Goal: Information Seeking & Learning: Learn about a topic

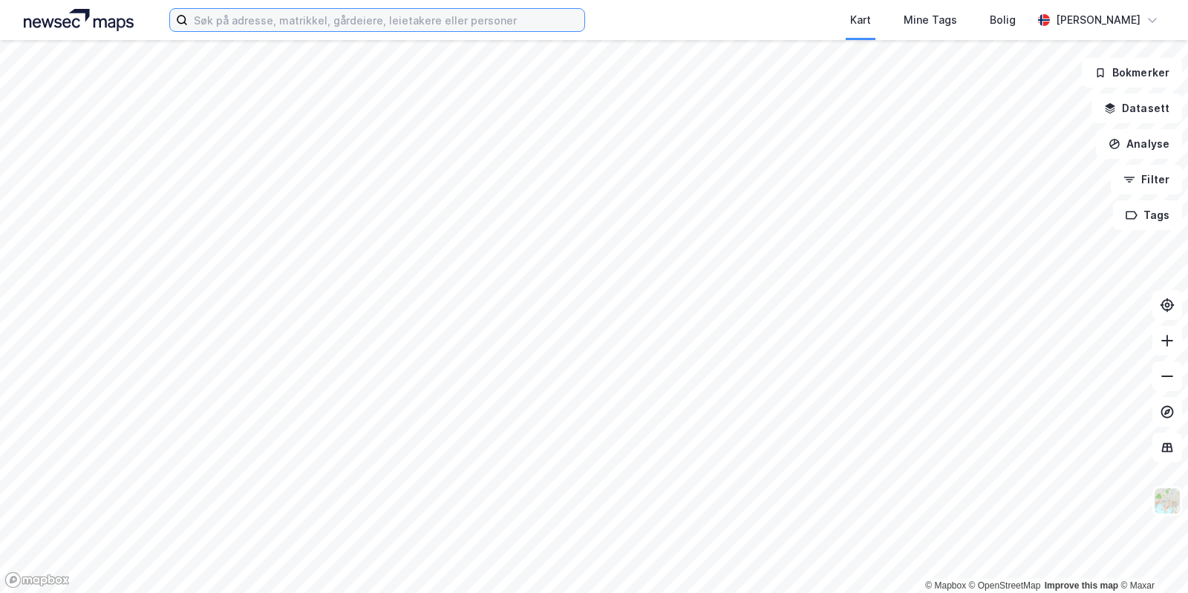
click at [417, 22] on input at bounding box center [386, 20] width 396 height 22
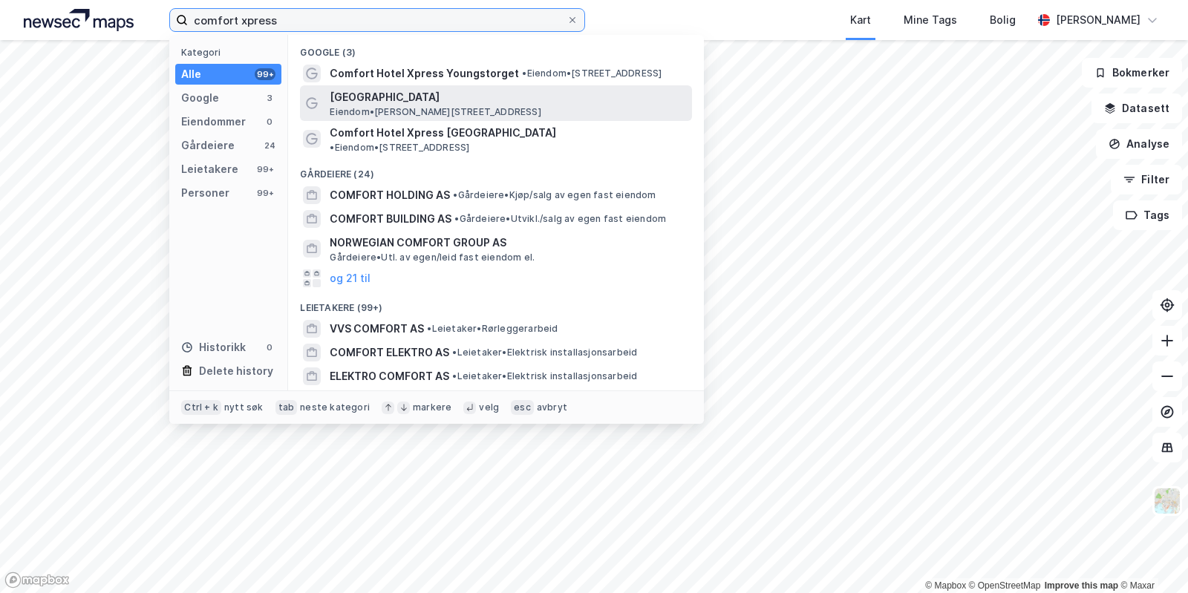
type input "comfort xpress"
click at [370, 104] on span "[GEOGRAPHIC_DATA]" at bounding box center [508, 97] width 356 height 18
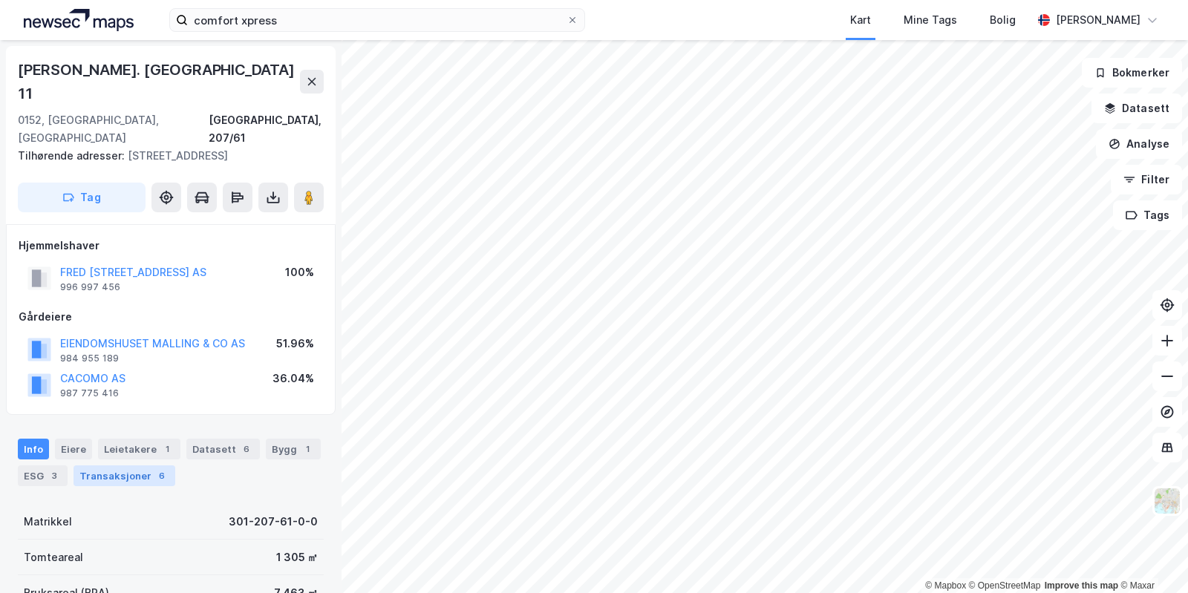
click at [114, 466] on div "Transaksjoner 6" at bounding box center [125, 476] width 102 height 21
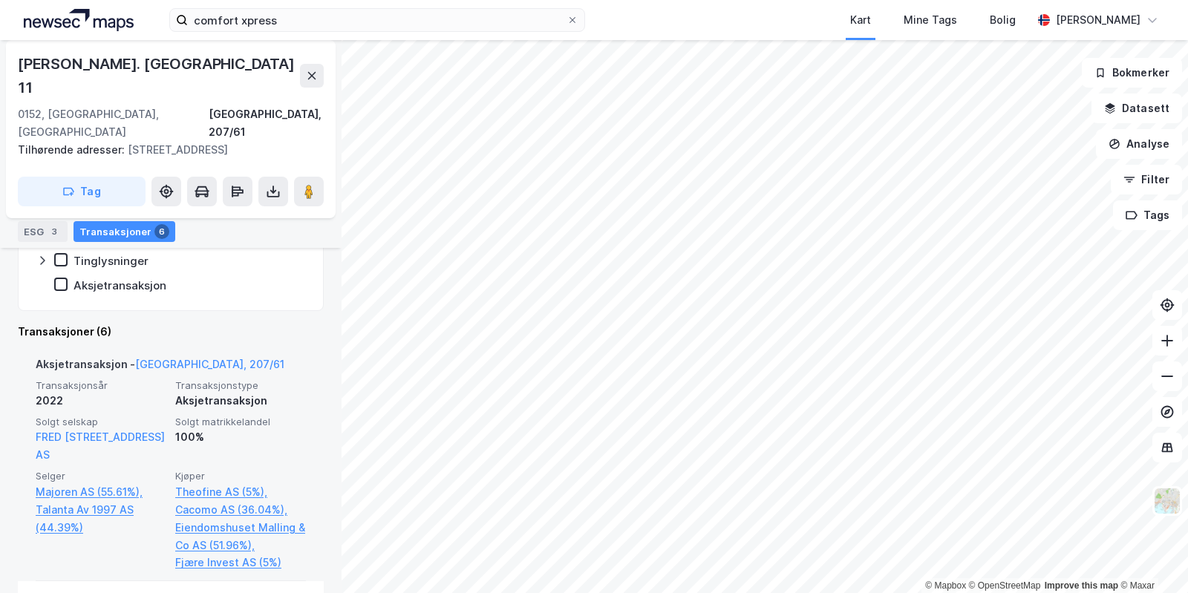
scroll to position [419, 0]
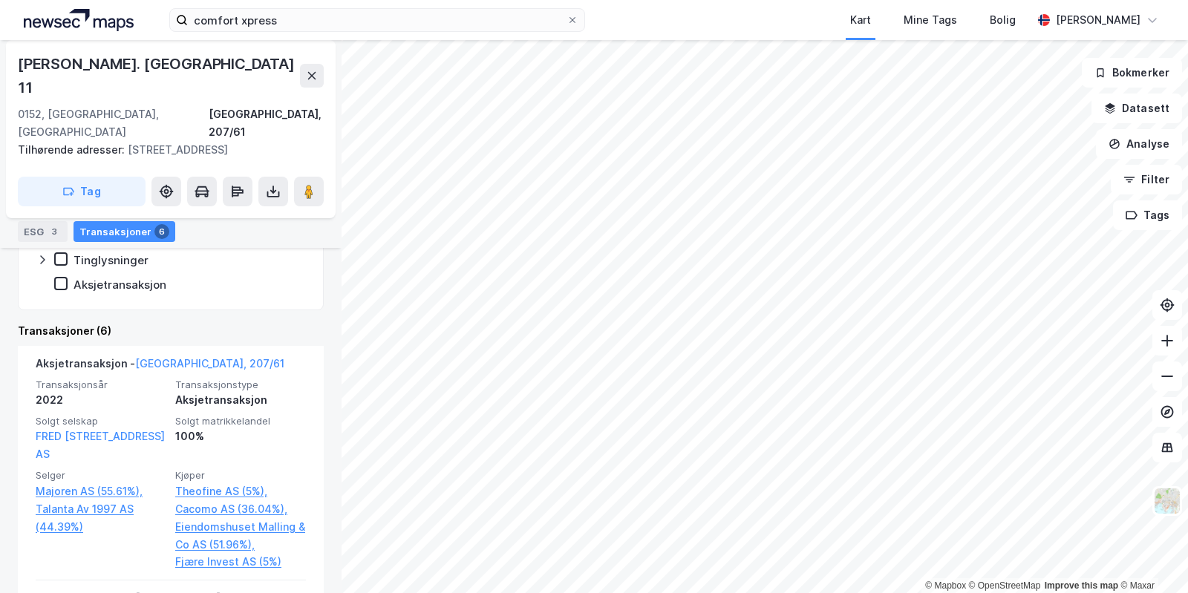
click at [210, 203] on div "Datasett 6" at bounding box center [223, 205] width 74 height 21
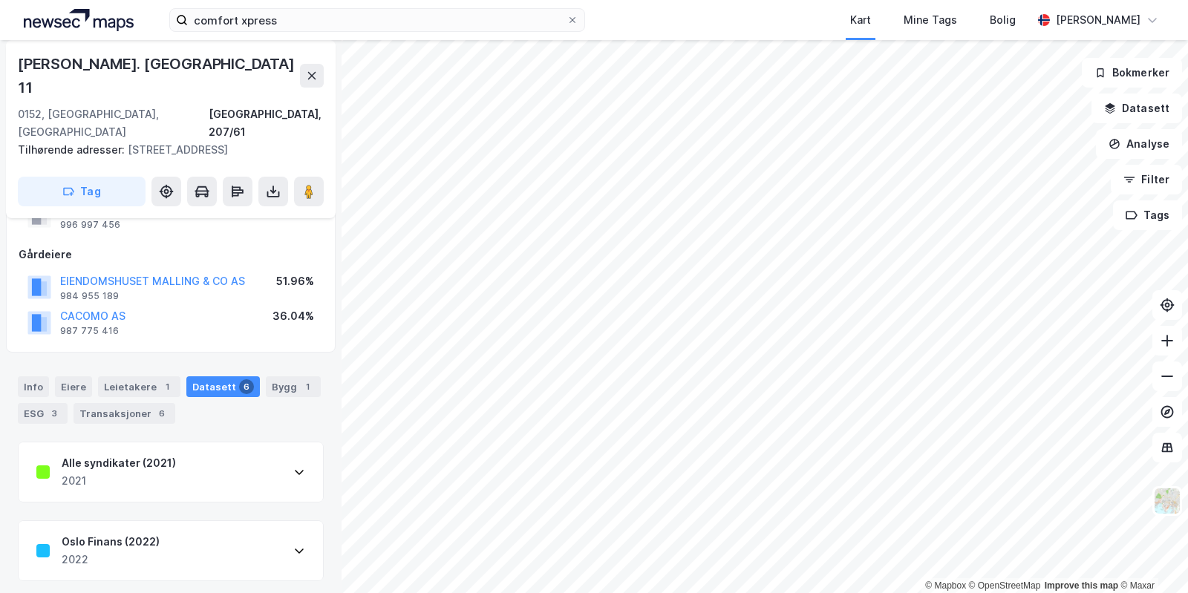
scroll to position [63, 0]
click at [283, 442] on div "Alle syndikater (2021) 2021" at bounding box center [171, 471] width 304 height 59
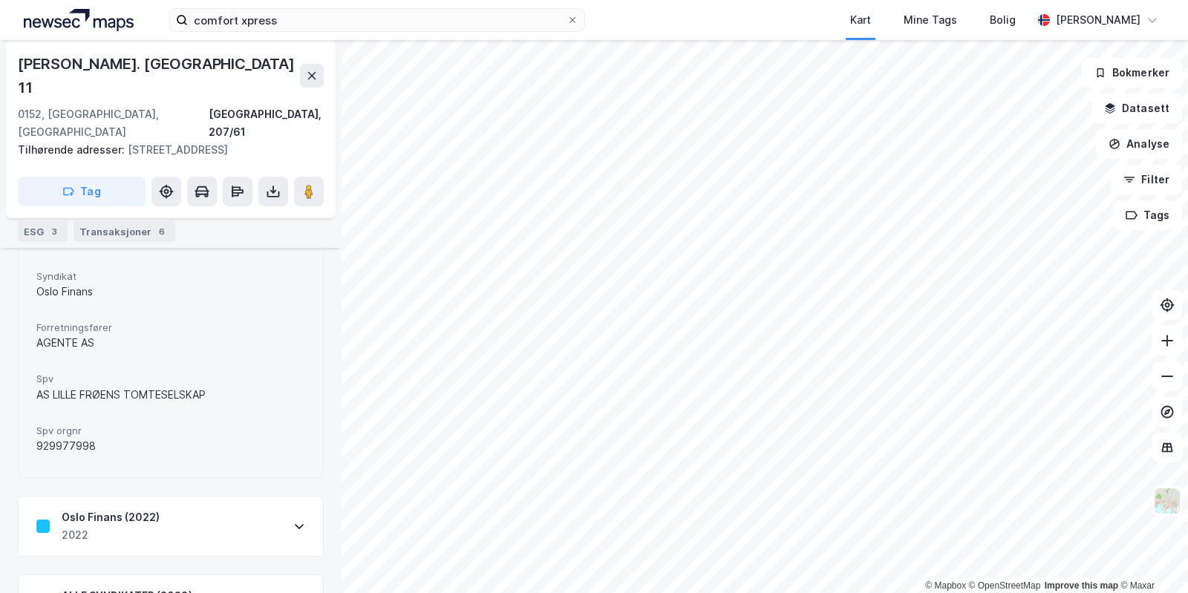
scroll to position [373, 0]
click at [267, 492] on div "Oslo Finans (2022) 2022" at bounding box center [171, 521] width 304 height 59
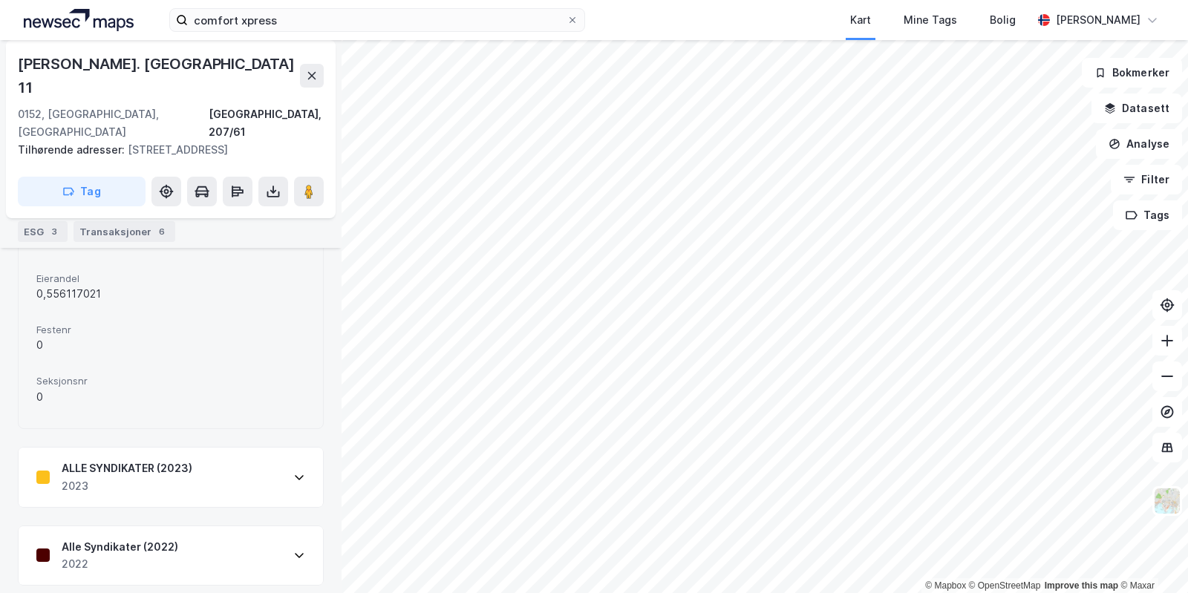
scroll to position [981, 0]
click at [229, 526] on div "Alle Syndikater (2022) 2022" at bounding box center [171, 555] width 304 height 59
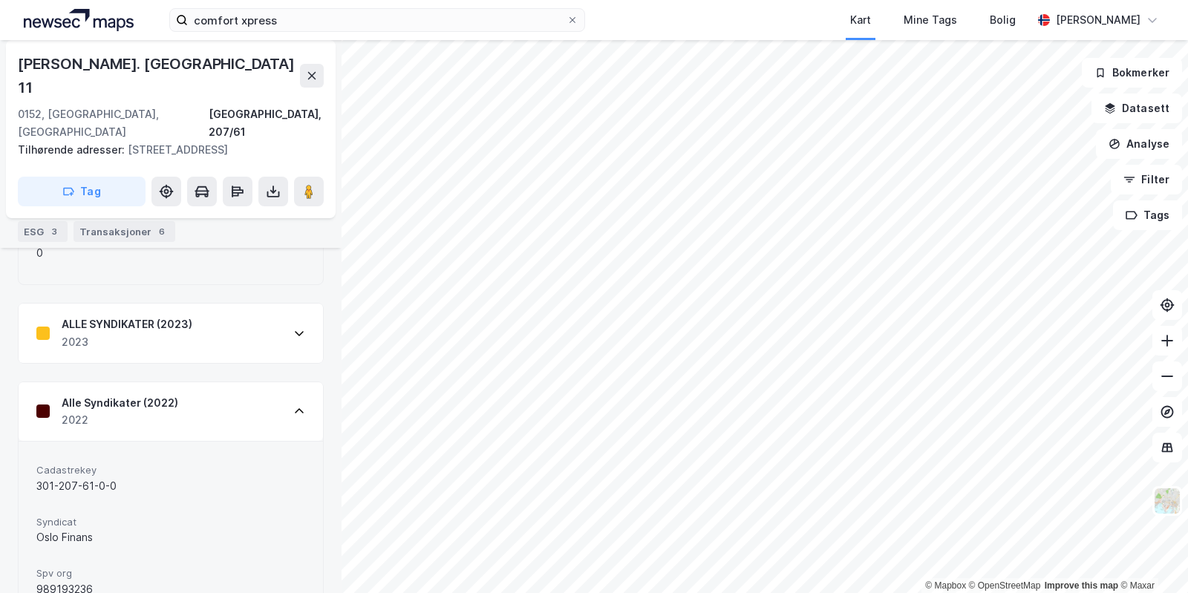
scroll to position [1123, 0]
click at [232, 314] on div "ALLE SYNDIKATER (2023) 2023" at bounding box center [171, 333] width 304 height 59
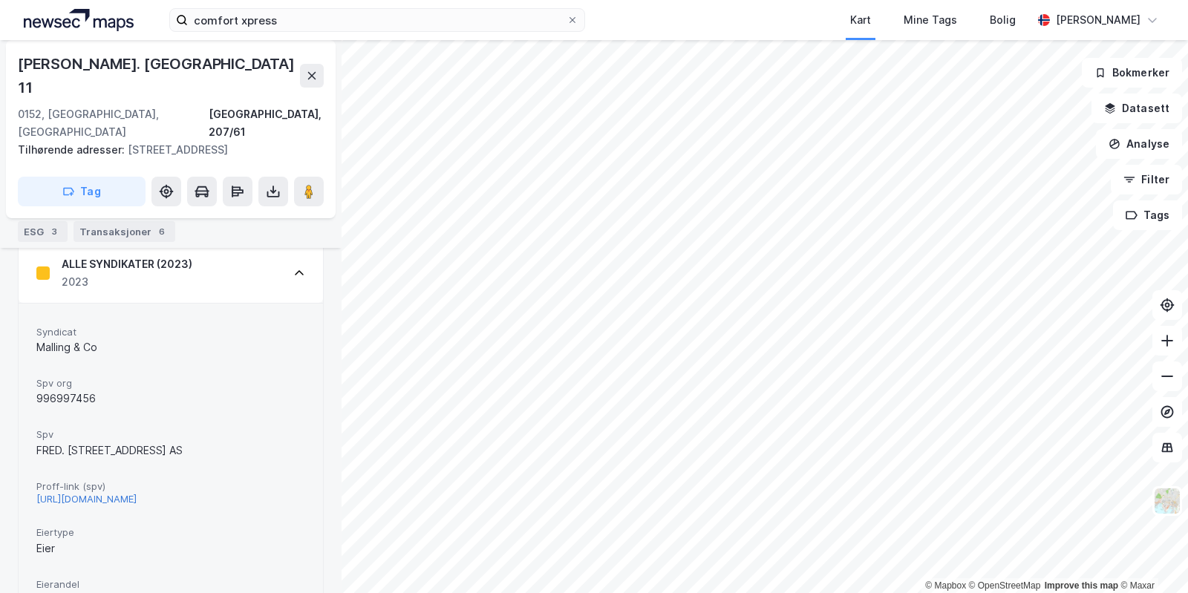
scroll to position [1184, 0]
click at [137, 494] on div "[URL][DOMAIN_NAME]" at bounding box center [86, 500] width 100 height 13
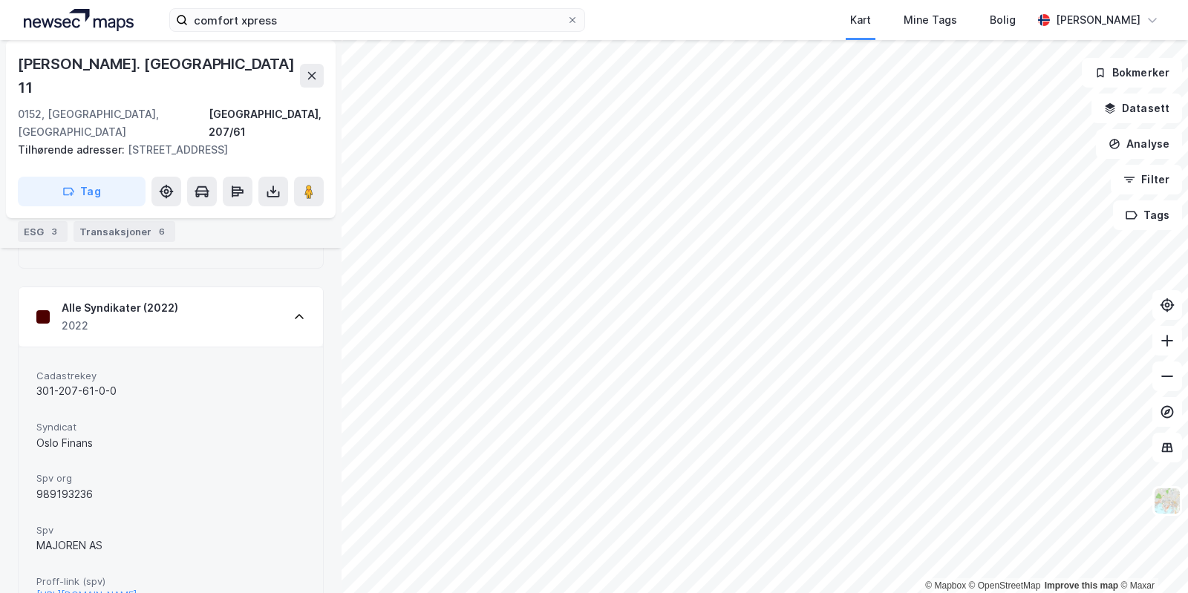
scroll to position [2019, 0]
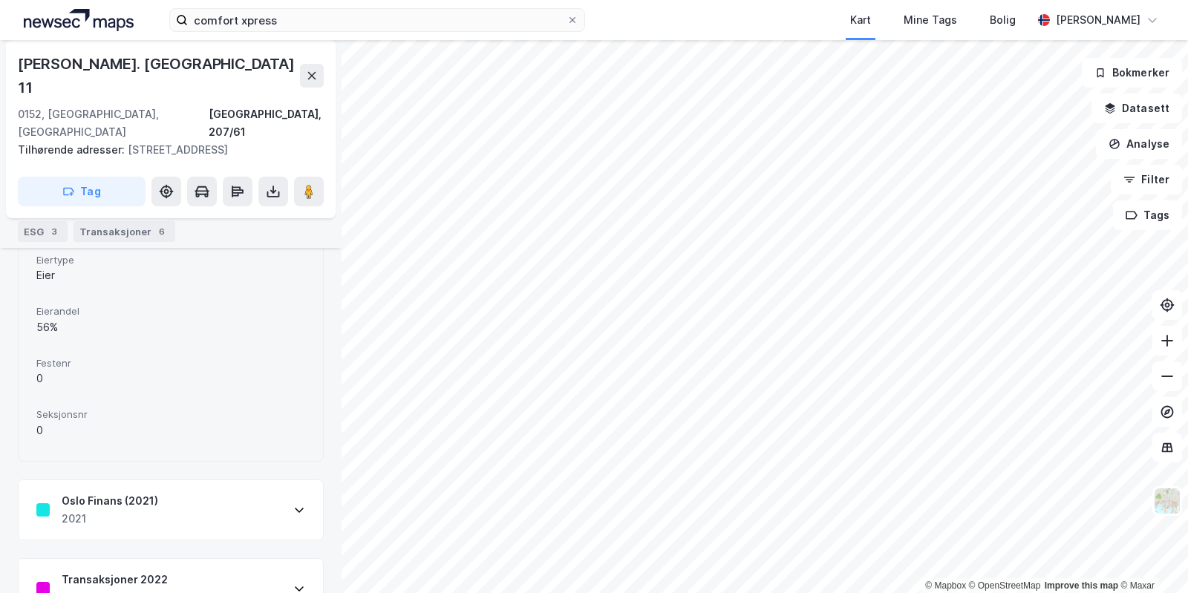
click at [154, 492] on div "Oslo Finans (2021)" at bounding box center [110, 501] width 97 height 18
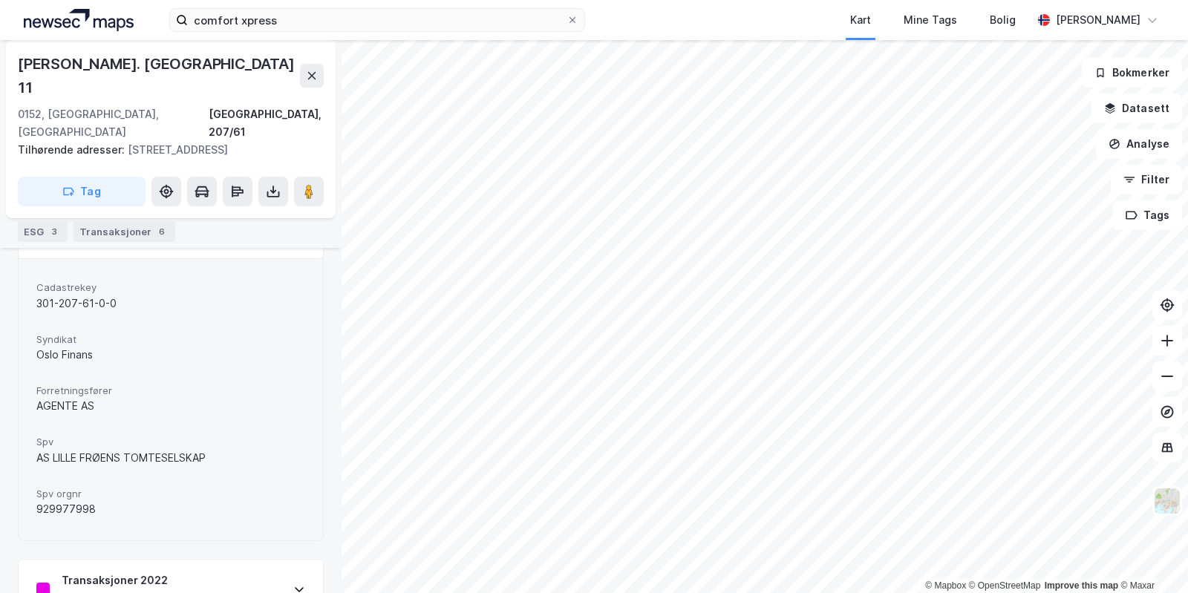
click at [140, 560] on div "Transaksjoner 2022 Transkajsoner" at bounding box center [171, 589] width 304 height 59
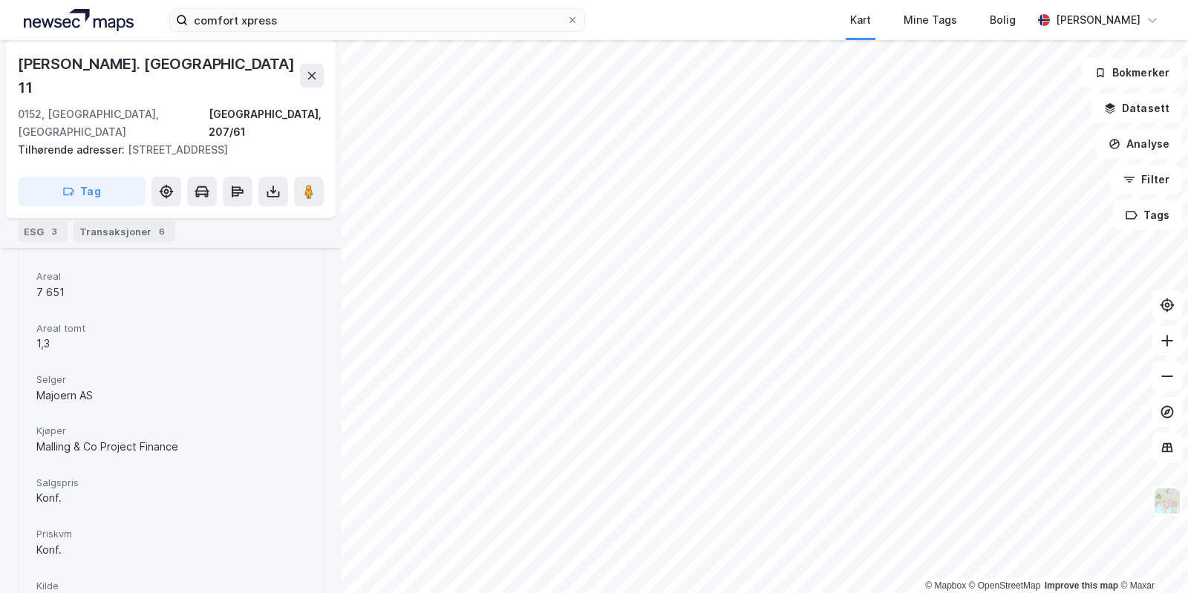
scroll to position [2744, 0]
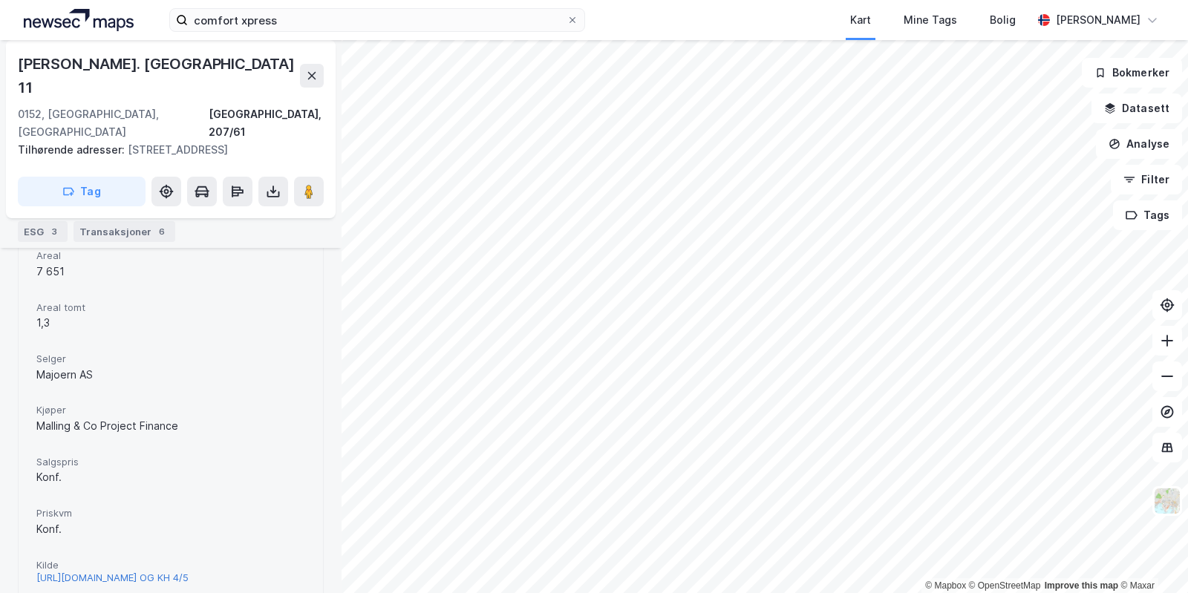
click at [125, 572] on div "[URL][DOMAIN_NAME] OG KH 4/5" at bounding box center [112, 578] width 152 height 13
click at [146, 572] on div "[URL][DOMAIN_NAME] OG KH 4/5" at bounding box center [112, 578] width 152 height 13
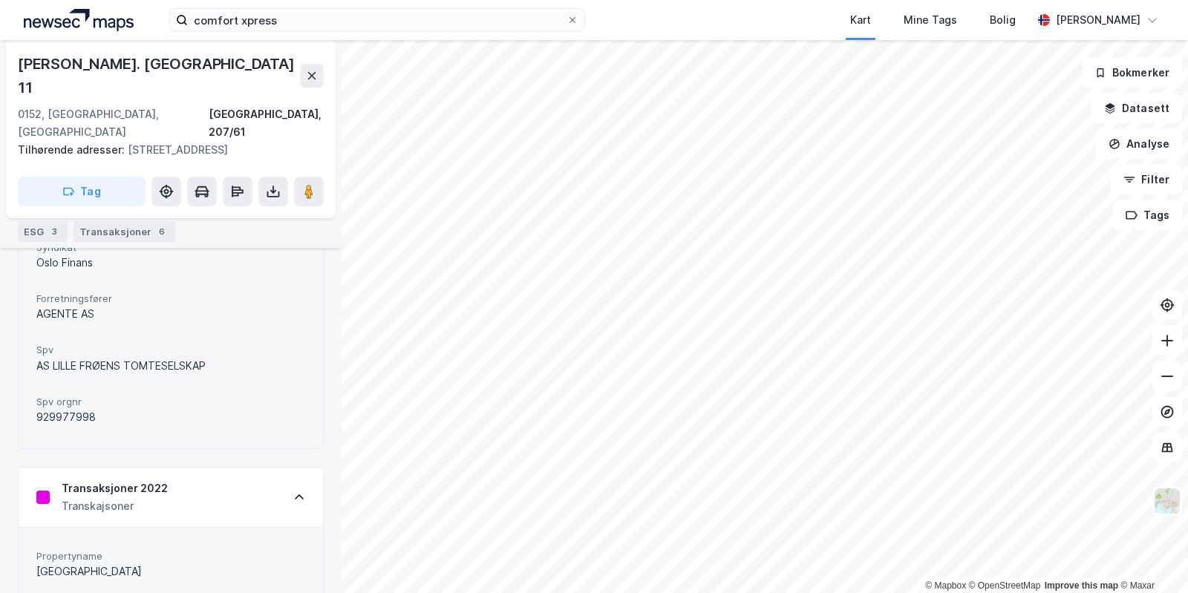
scroll to position [2391, 0]
click at [63, 203] on div "Eiere" at bounding box center [73, 205] width 37 height 21
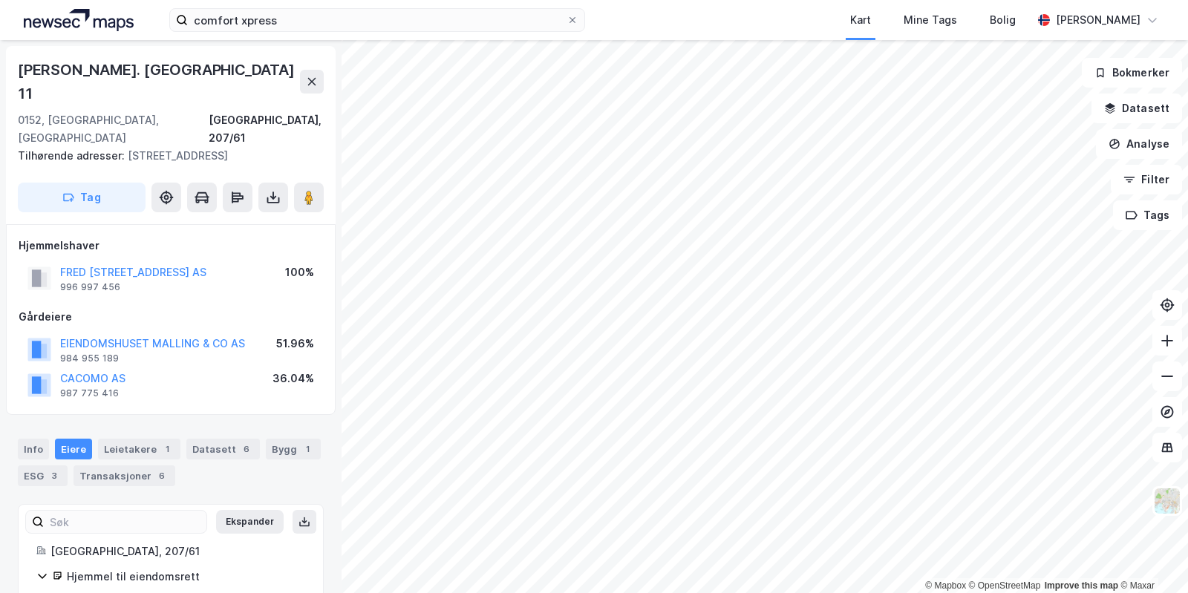
click at [233, 261] on div "[PERSON_NAME] GATE 11 AS 996 997 456 100%" at bounding box center [171, 279] width 304 height 36
click at [94, 281] on div "996 997 456" at bounding box center [90, 287] width 60 height 12
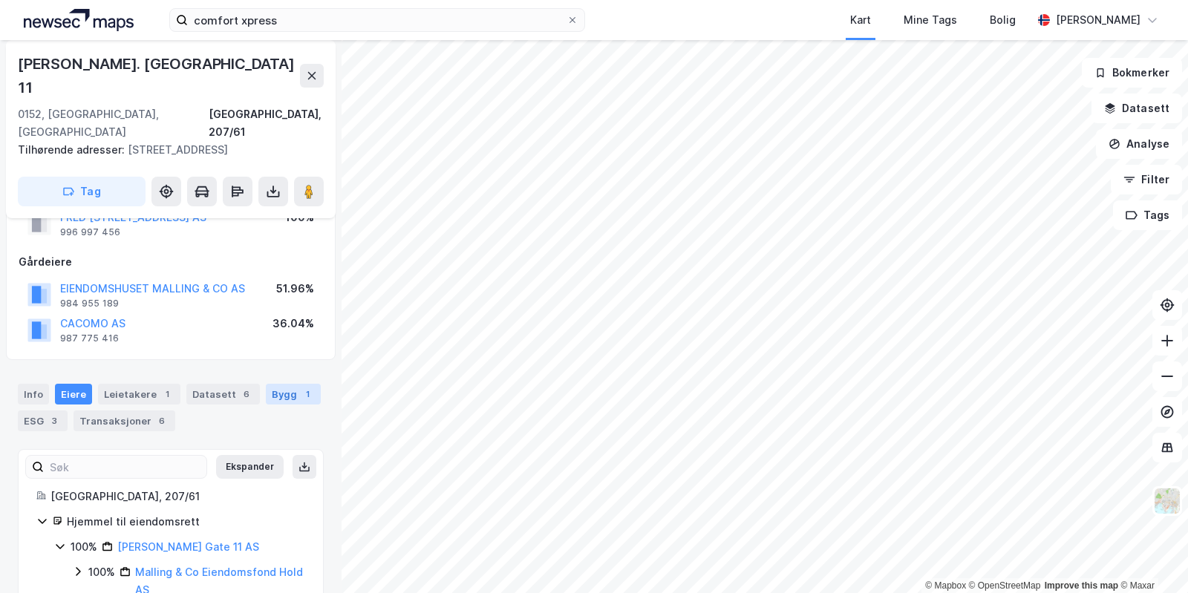
click at [277, 384] on div "Bygg 1" at bounding box center [293, 394] width 55 height 21
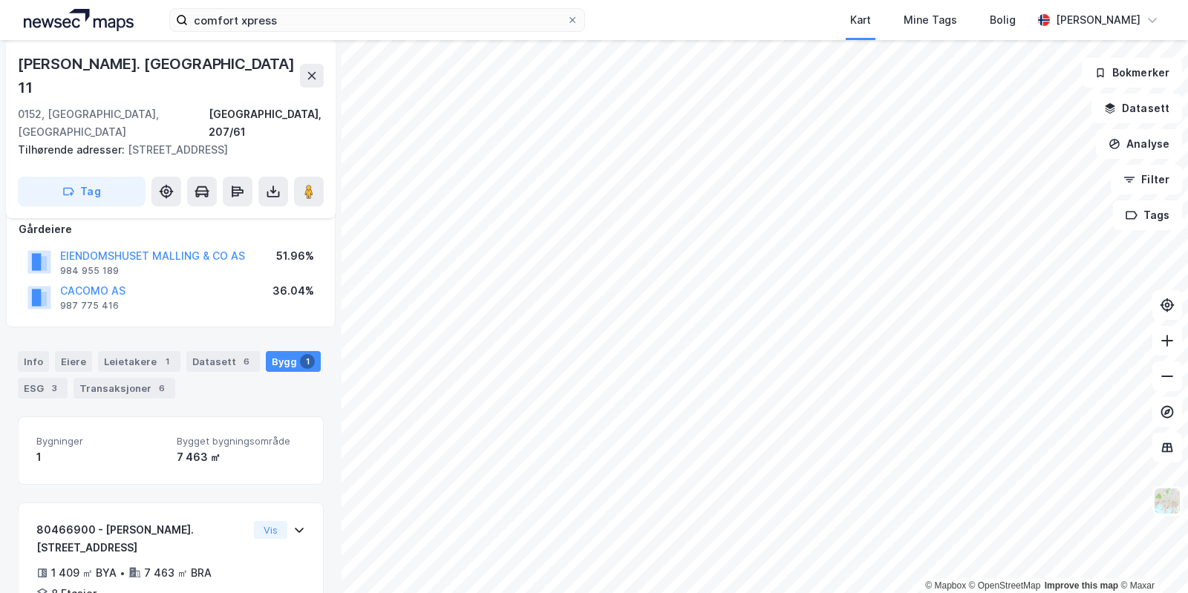
scroll to position [87, 0]
click at [239, 355] on div "6" at bounding box center [246, 362] width 15 height 15
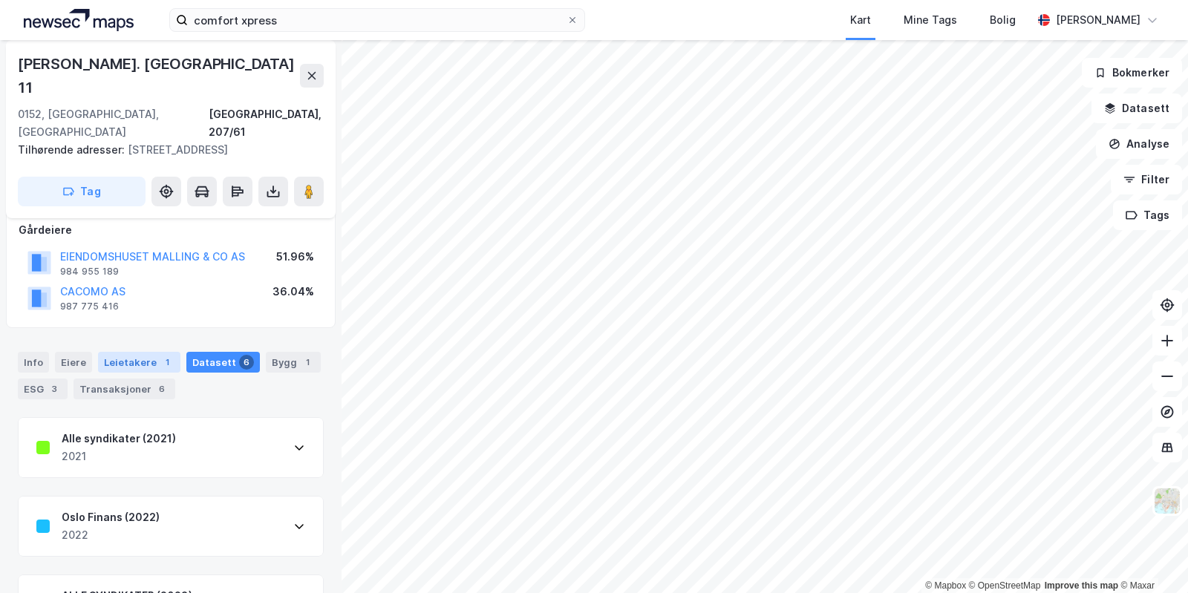
click at [120, 352] on div "Leietakere 1" at bounding box center [139, 362] width 82 height 21
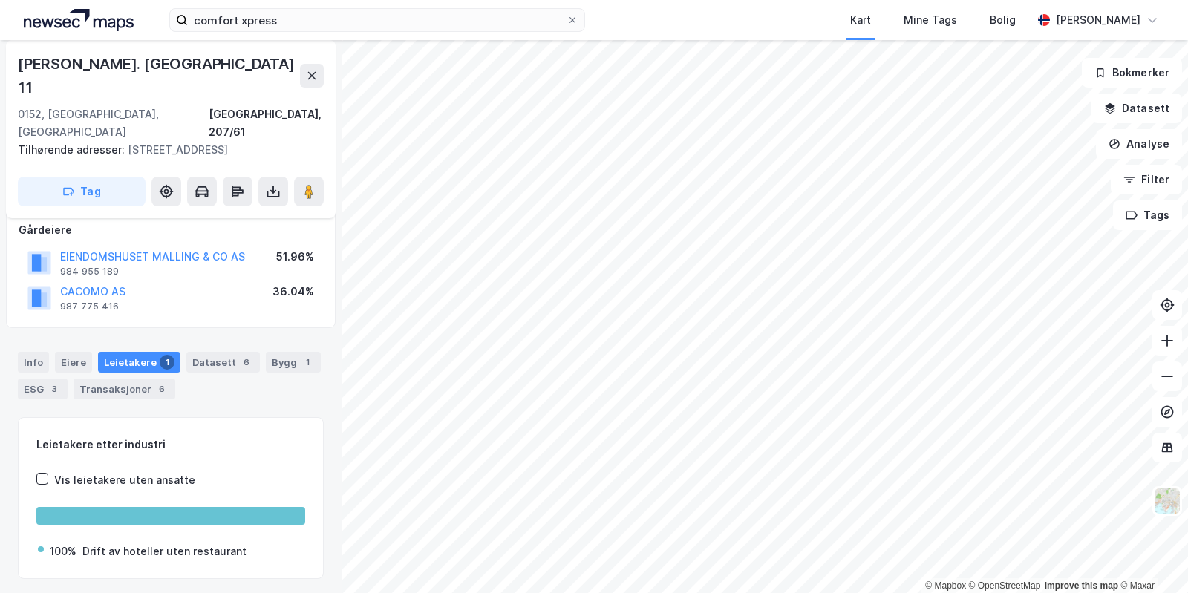
scroll to position [170, 0]
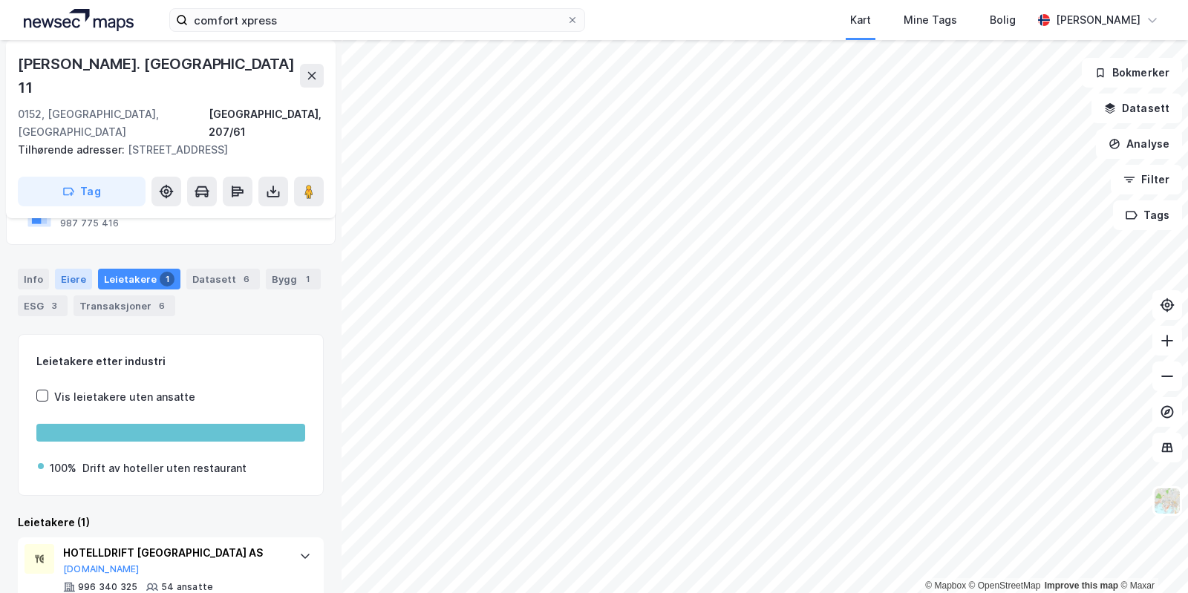
click at [84, 269] on div "Eiere" at bounding box center [73, 279] width 37 height 21
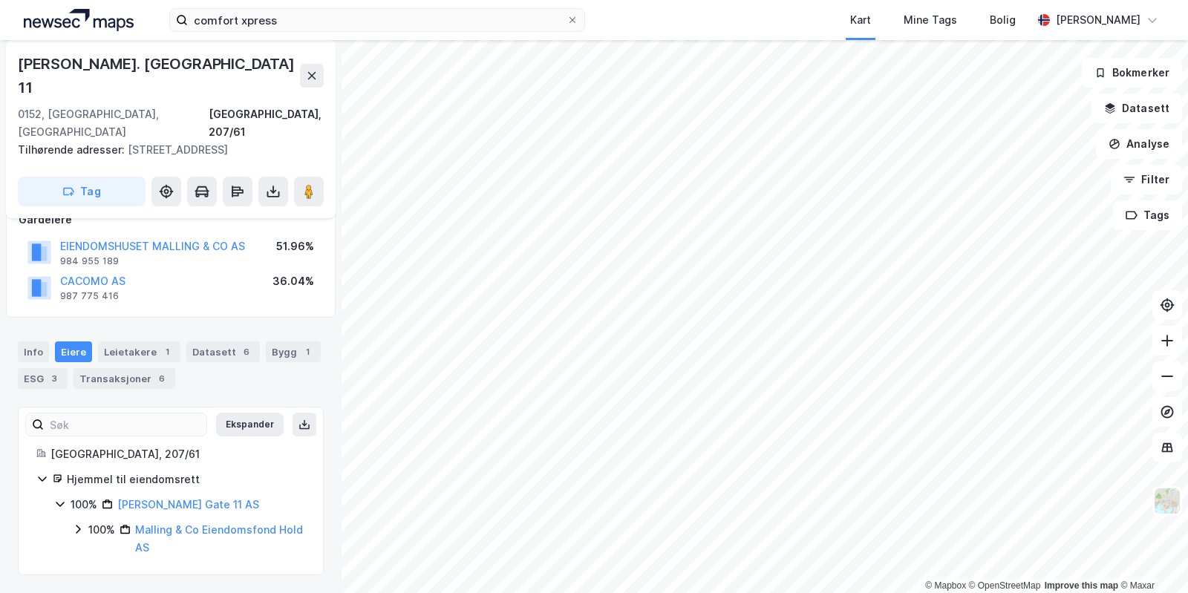
scroll to position [55, 0]
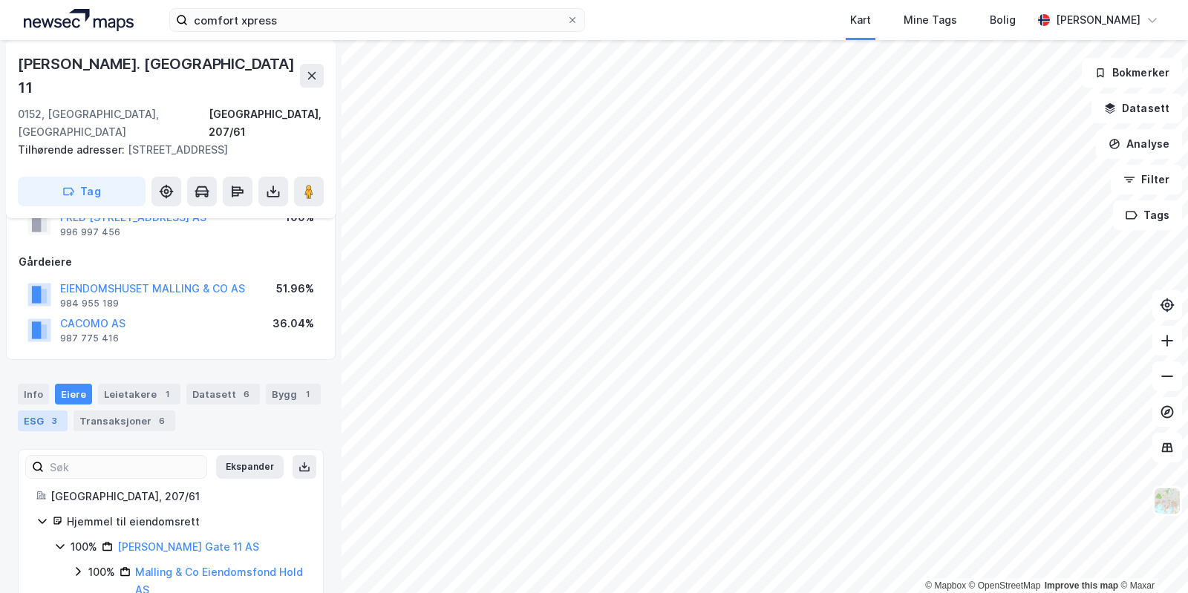
click at [52, 414] on div "3" at bounding box center [54, 421] width 15 height 15
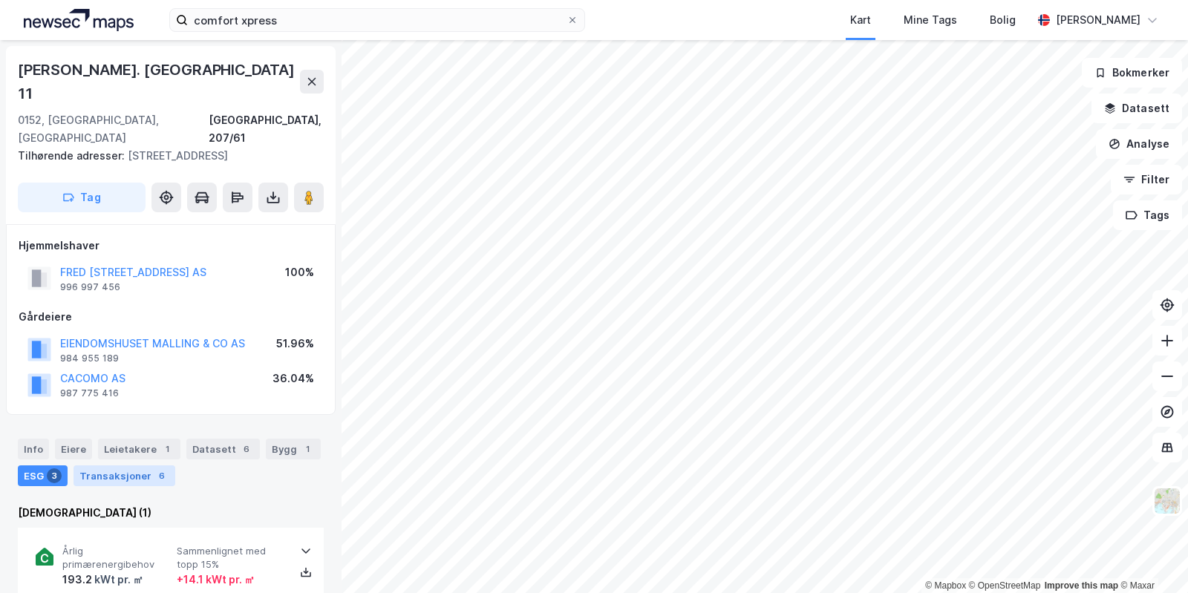
click at [123, 466] on div "Transaksjoner 6" at bounding box center [125, 476] width 102 height 21
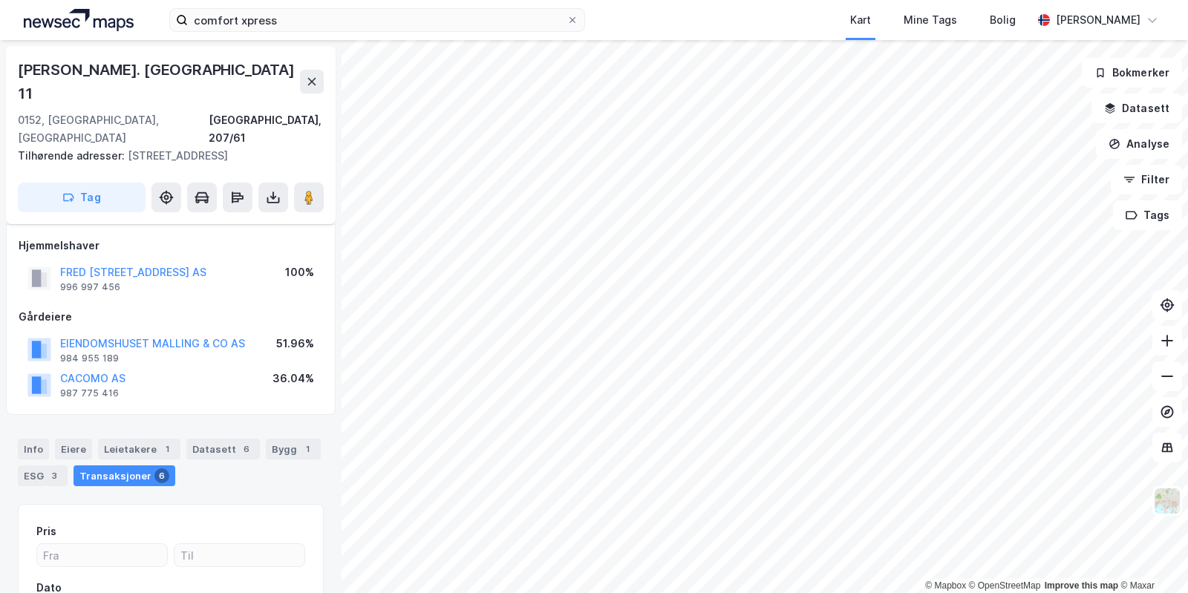
scroll to position [171, 0]
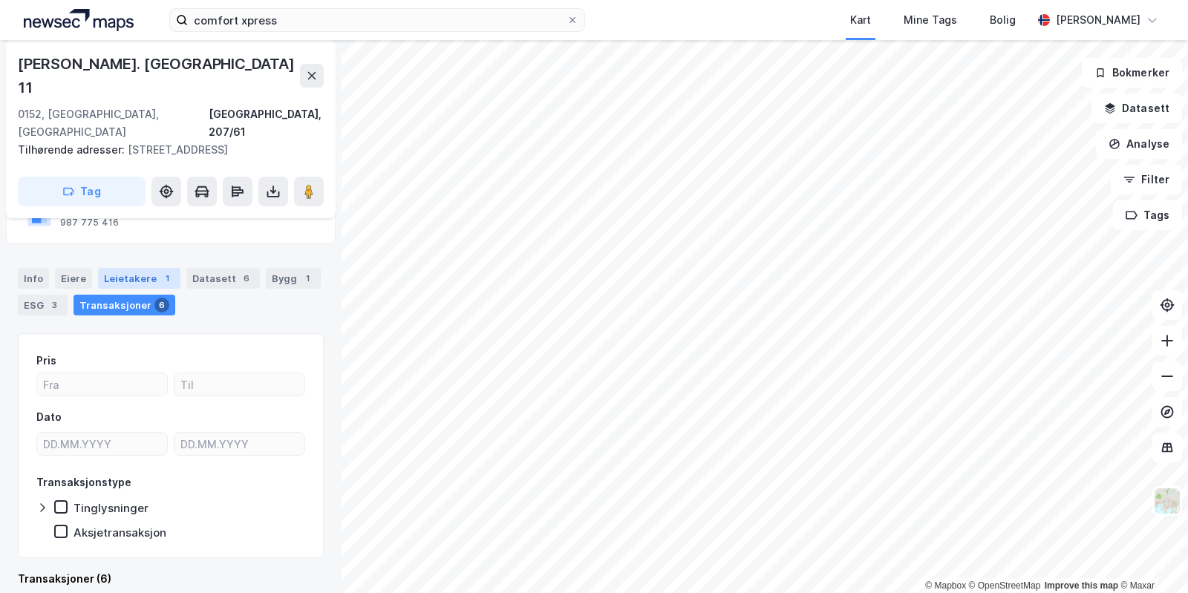
click at [138, 268] on div "Leietakere 1" at bounding box center [139, 278] width 82 height 21
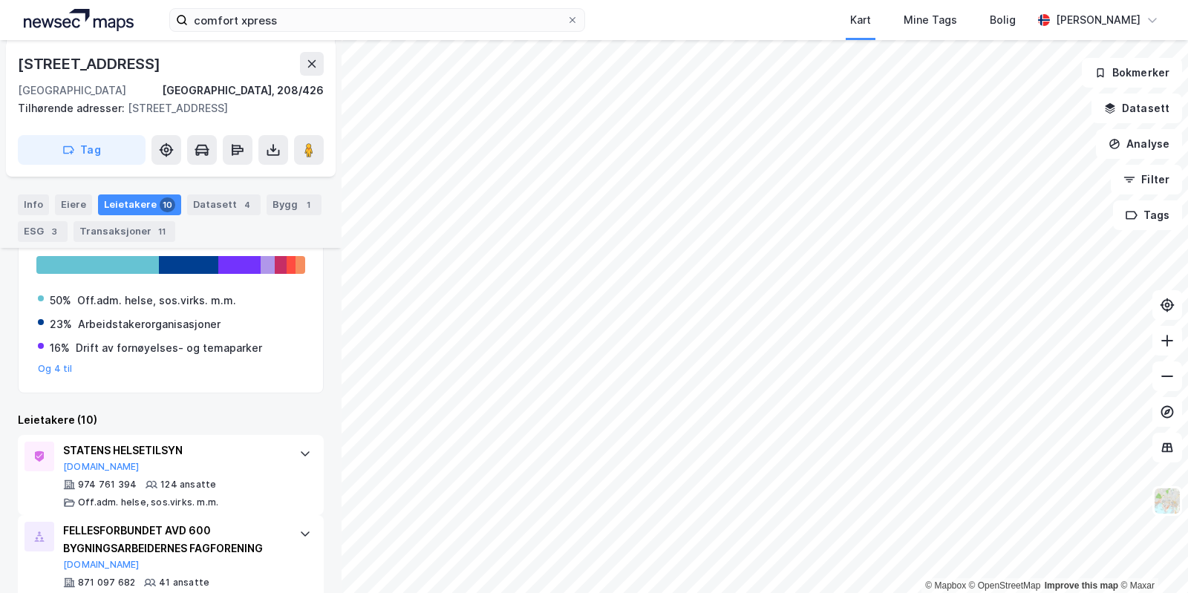
scroll to position [260, 0]
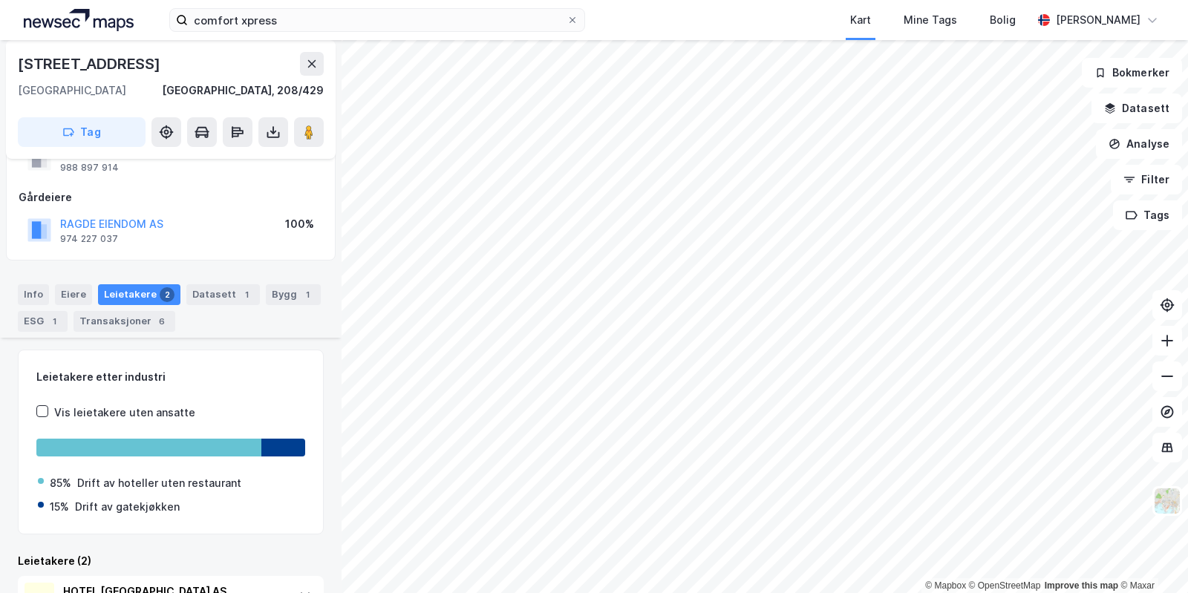
scroll to position [221, 0]
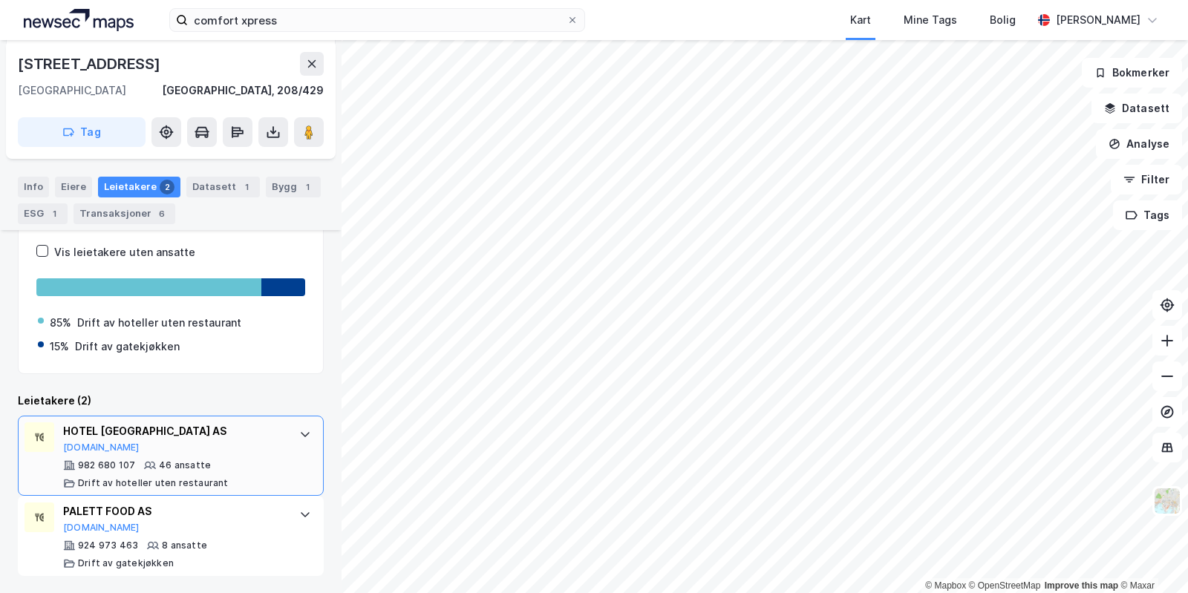
click at [79, 440] on div "HOTEL [GEOGRAPHIC_DATA] AS [DOMAIN_NAME]" at bounding box center [173, 437] width 221 height 31
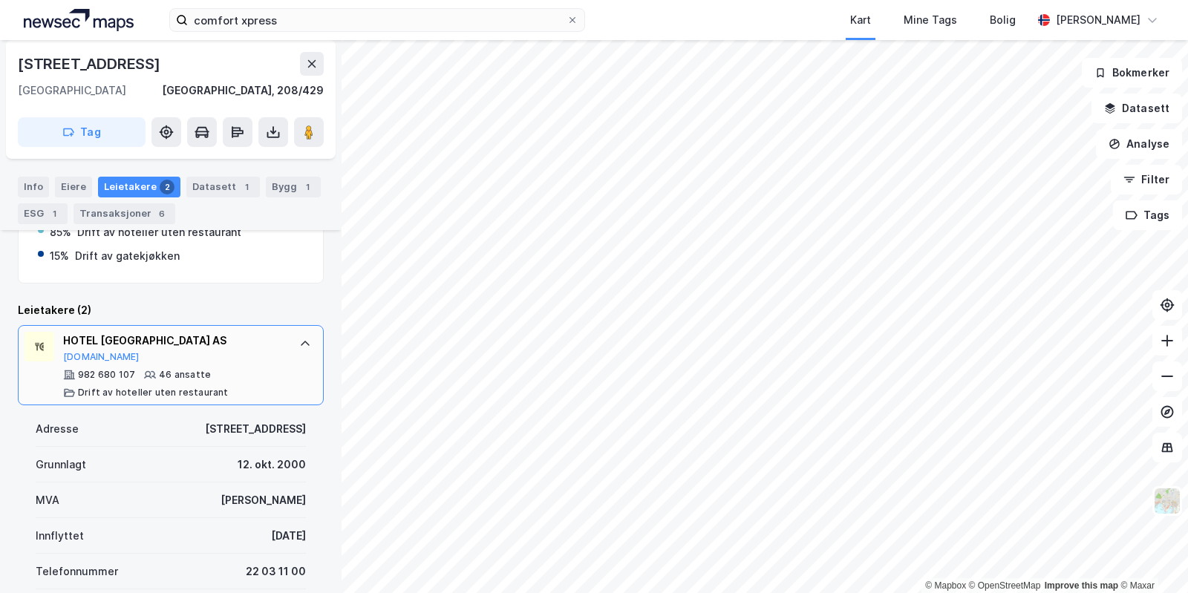
scroll to position [312, 0]
click at [69, 356] on button "[DOMAIN_NAME]" at bounding box center [101, 356] width 76 height 12
